Goal: Information Seeking & Learning: Learn about a topic

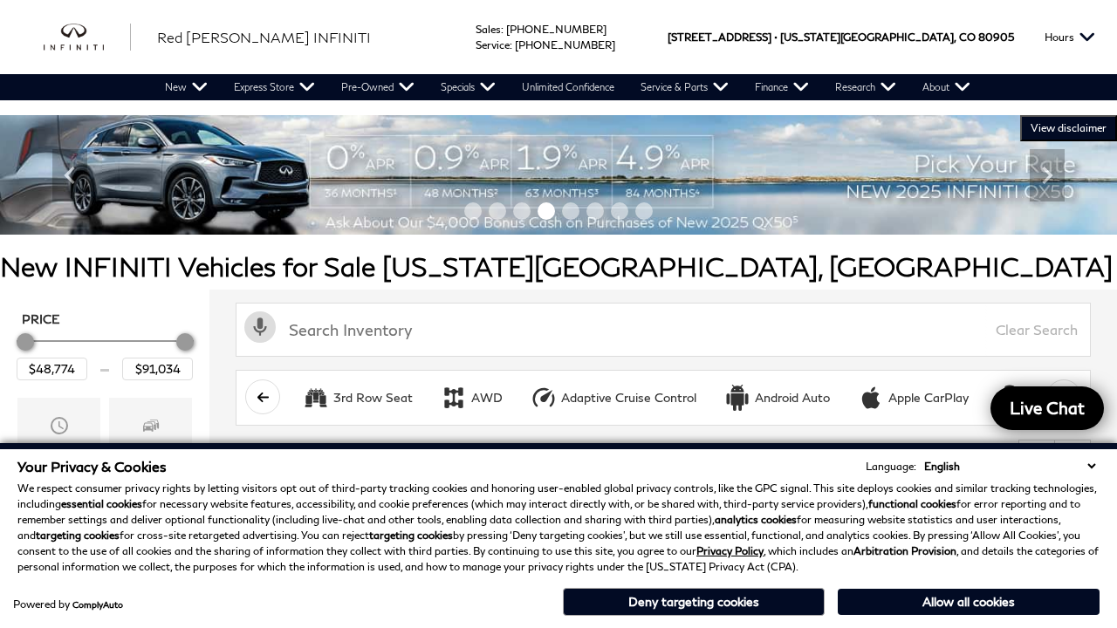
scroll to position [819, 0]
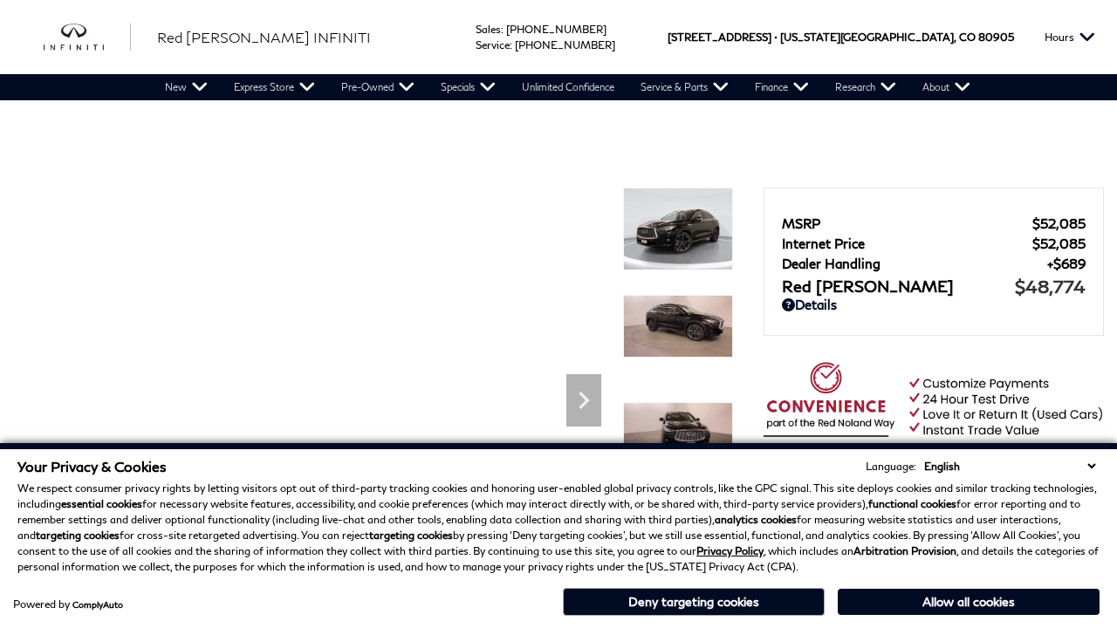
scroll to position [848, 0]
